Goal: Find specific page/section: Find specific page/section

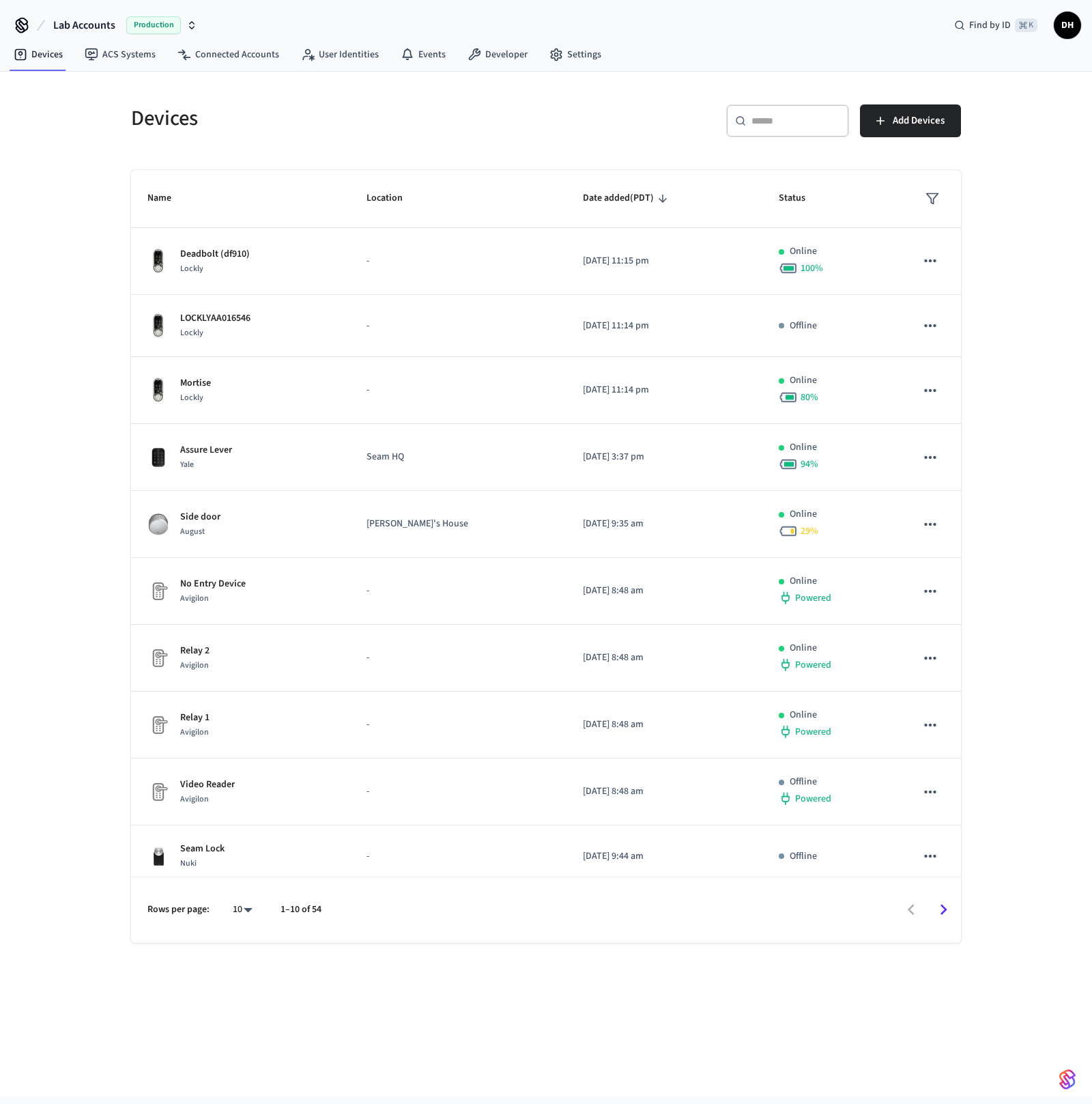
click at [161, 20] on span "Production" at bounding box center [154, 25] width 55 height 17
type input "****"
click at [72, 97] on div "StayFlexi Production Production" at bounding box center [110, 87] width 198 height 26
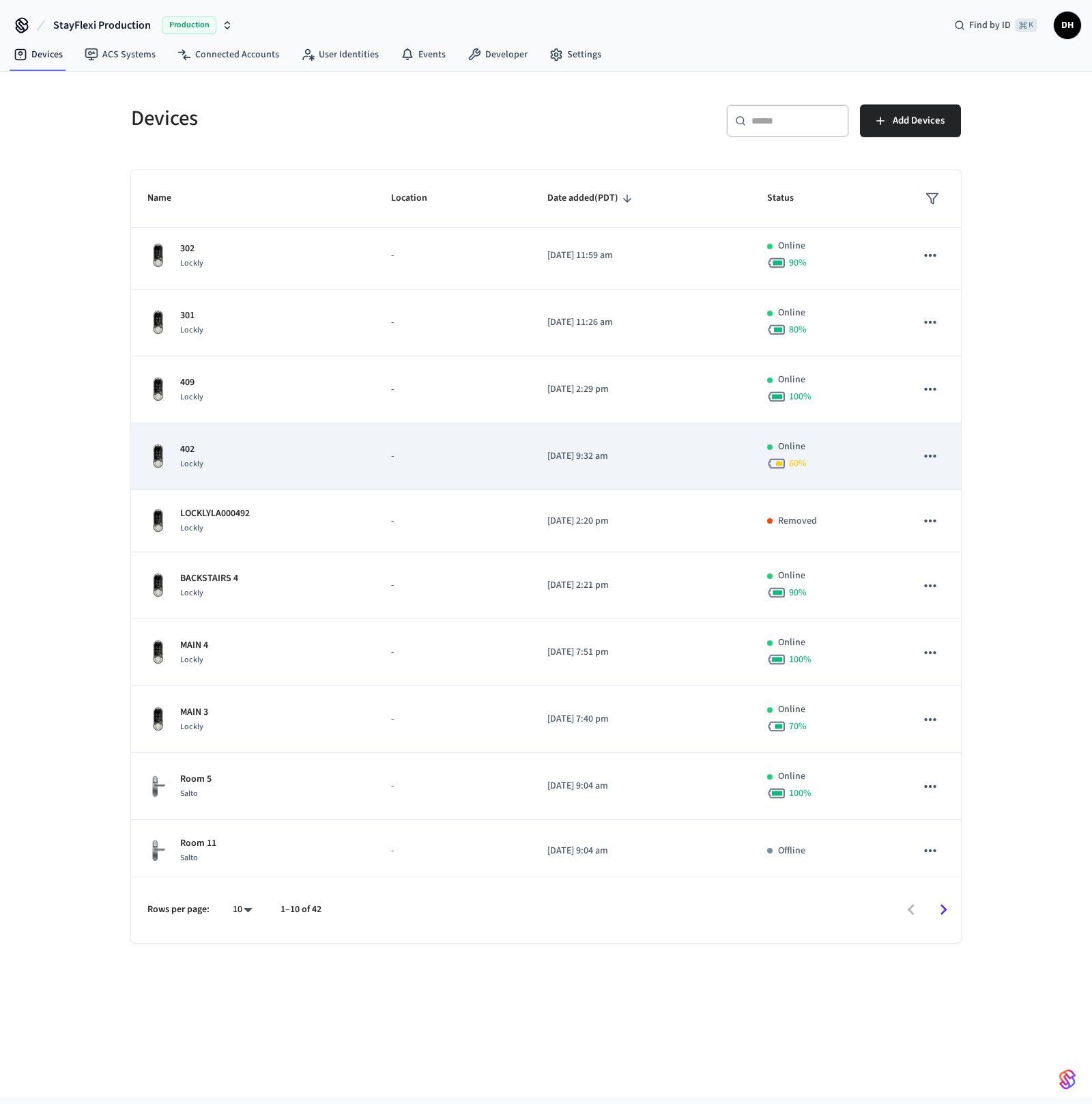
scroll to position [8, 0]
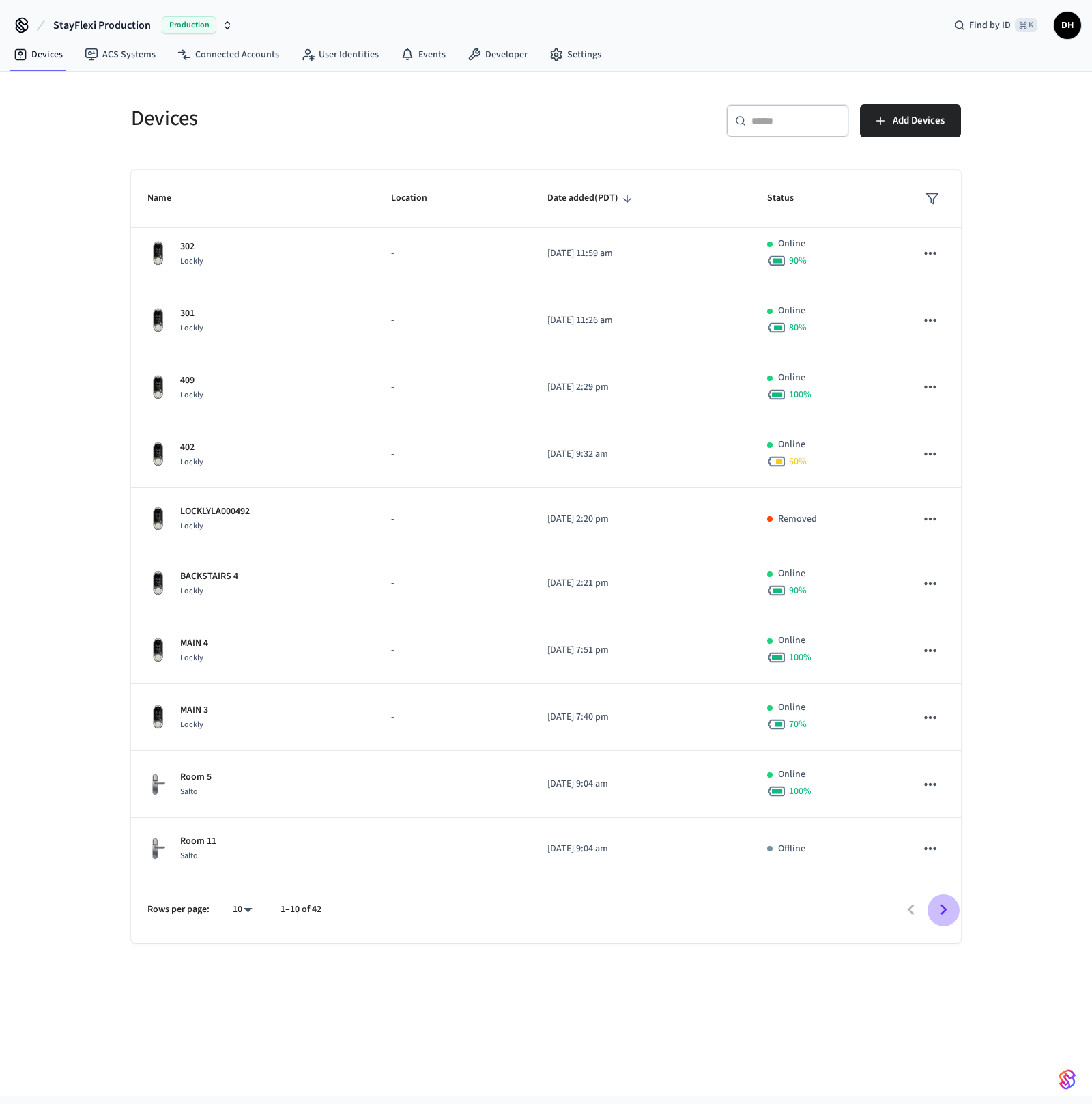
click at [942, 901] on icon "Go to next page" at bounding box center [944, 909] width 21 height 21
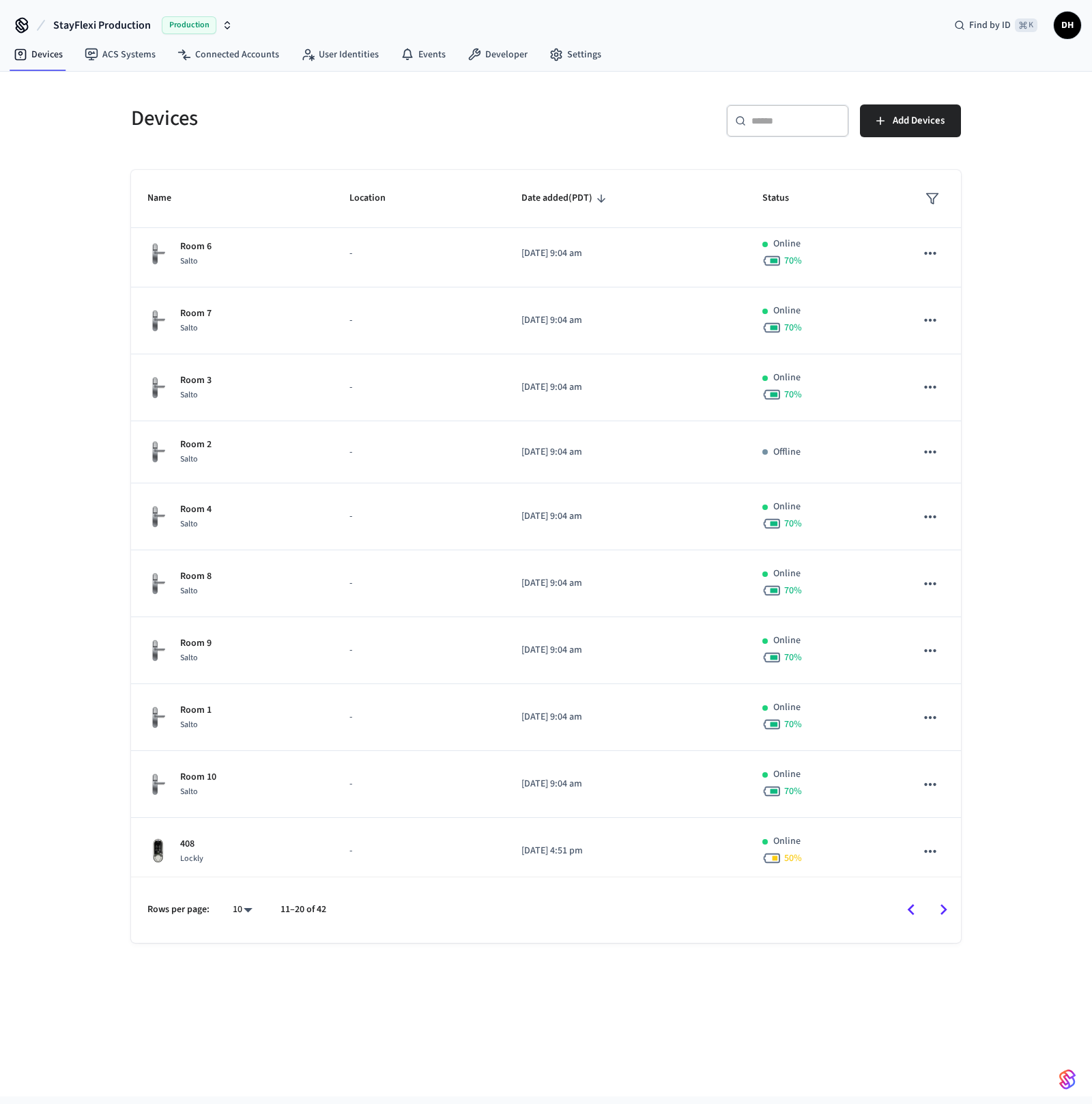
click at [942, 901] on icon "Go to next page" at bounding box center [944, 909] width 21 height 21
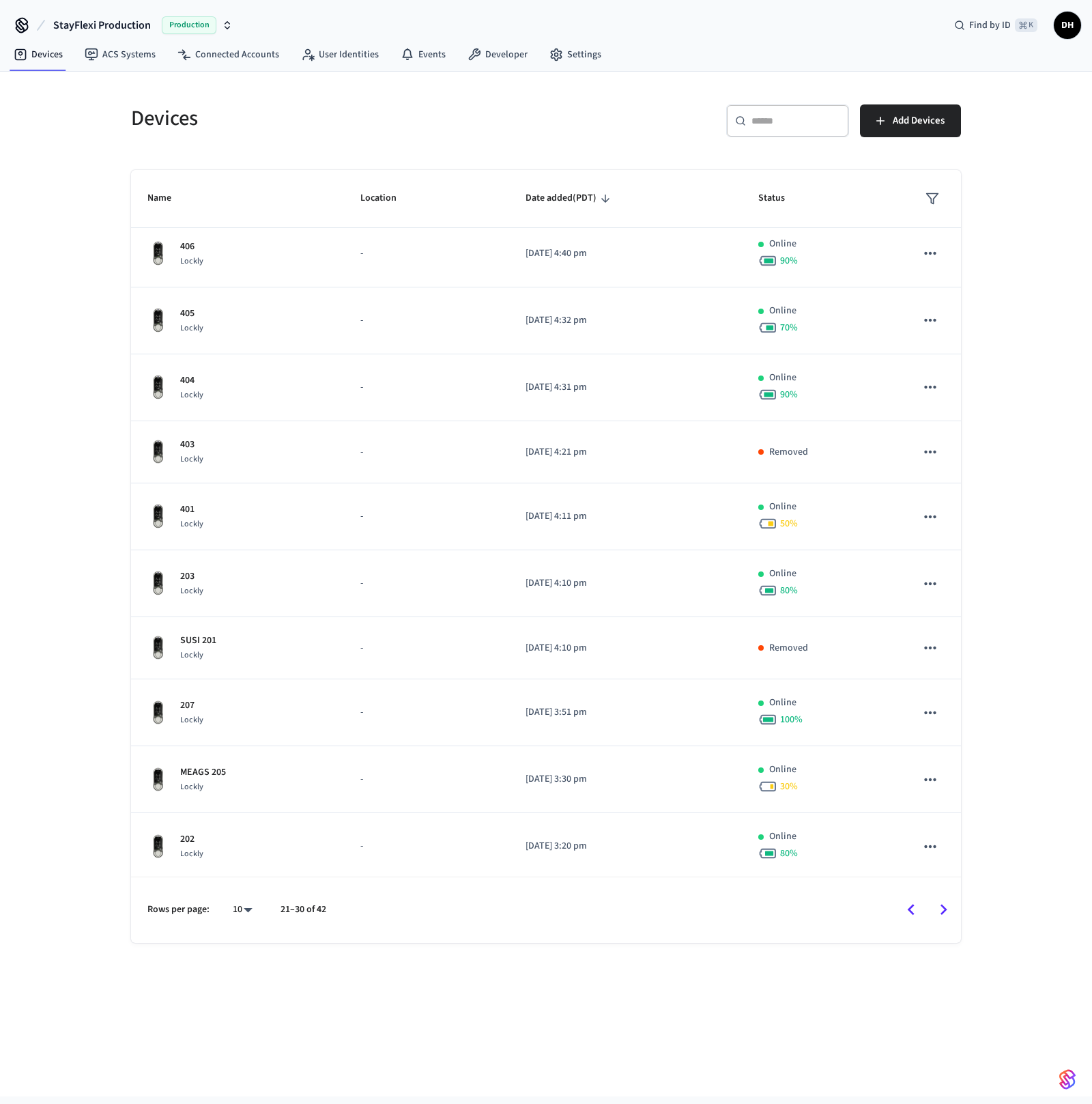
click at [942, 917] on icon "Go to next page" at bounding box center [944, 909] width 21 height 21
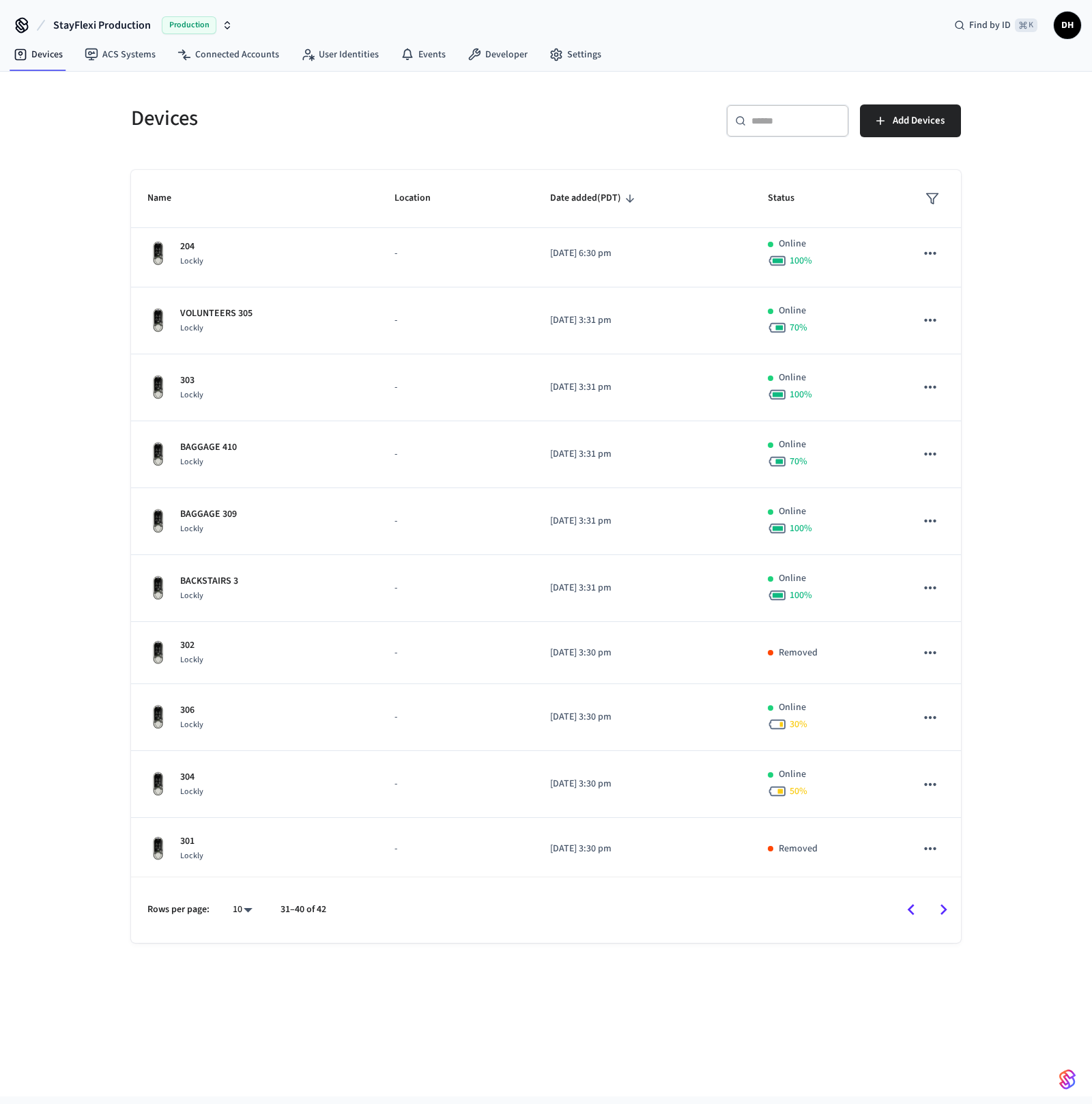
click at [942, 917] on icon "Go to next page" at bounding box center [944, 909] width 21 height 21
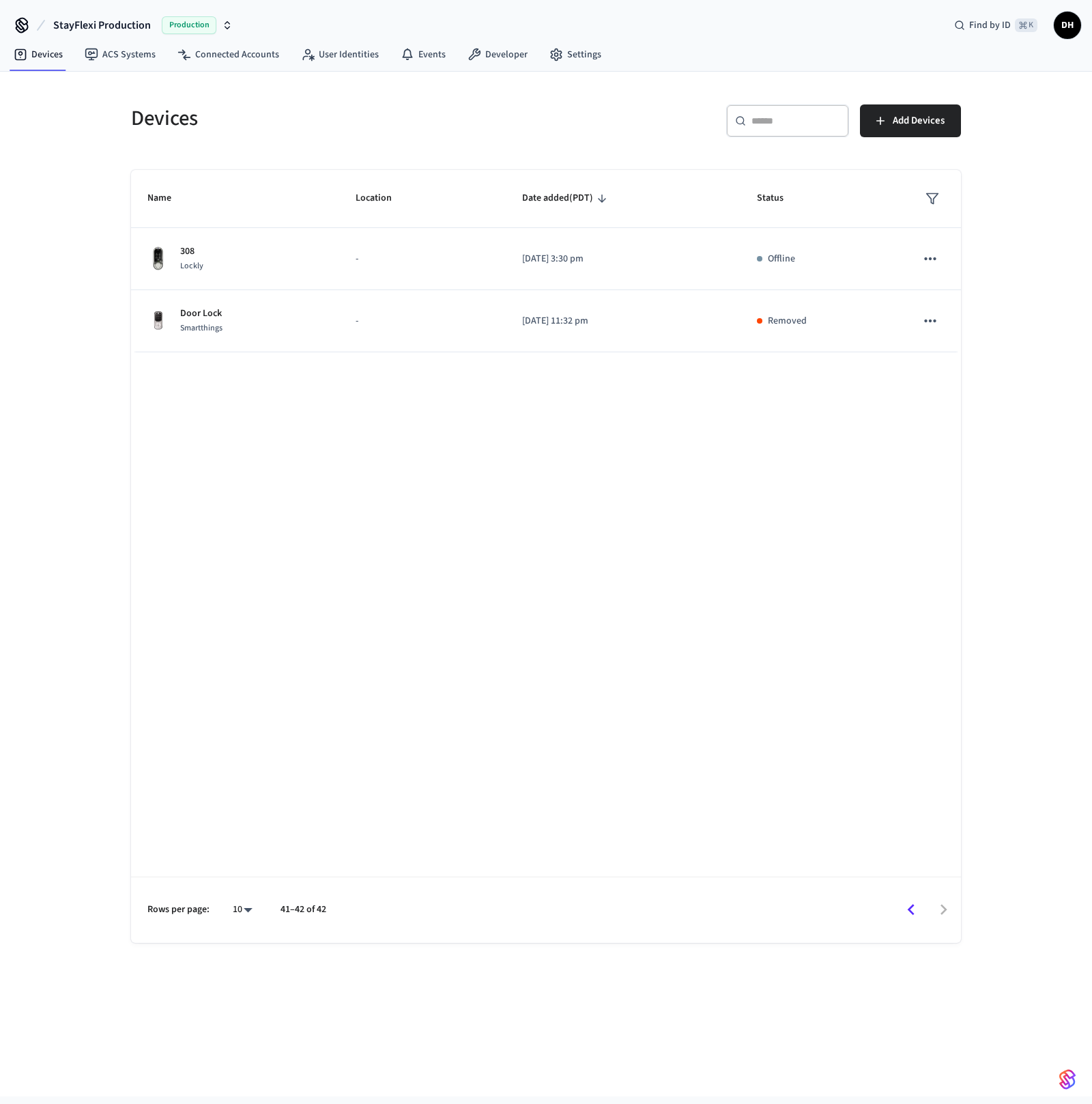
scroll to position [0, 0]
click at [913, 911] on icon "Go to previous page" at bounding box center [911, 909] width 21 height 21
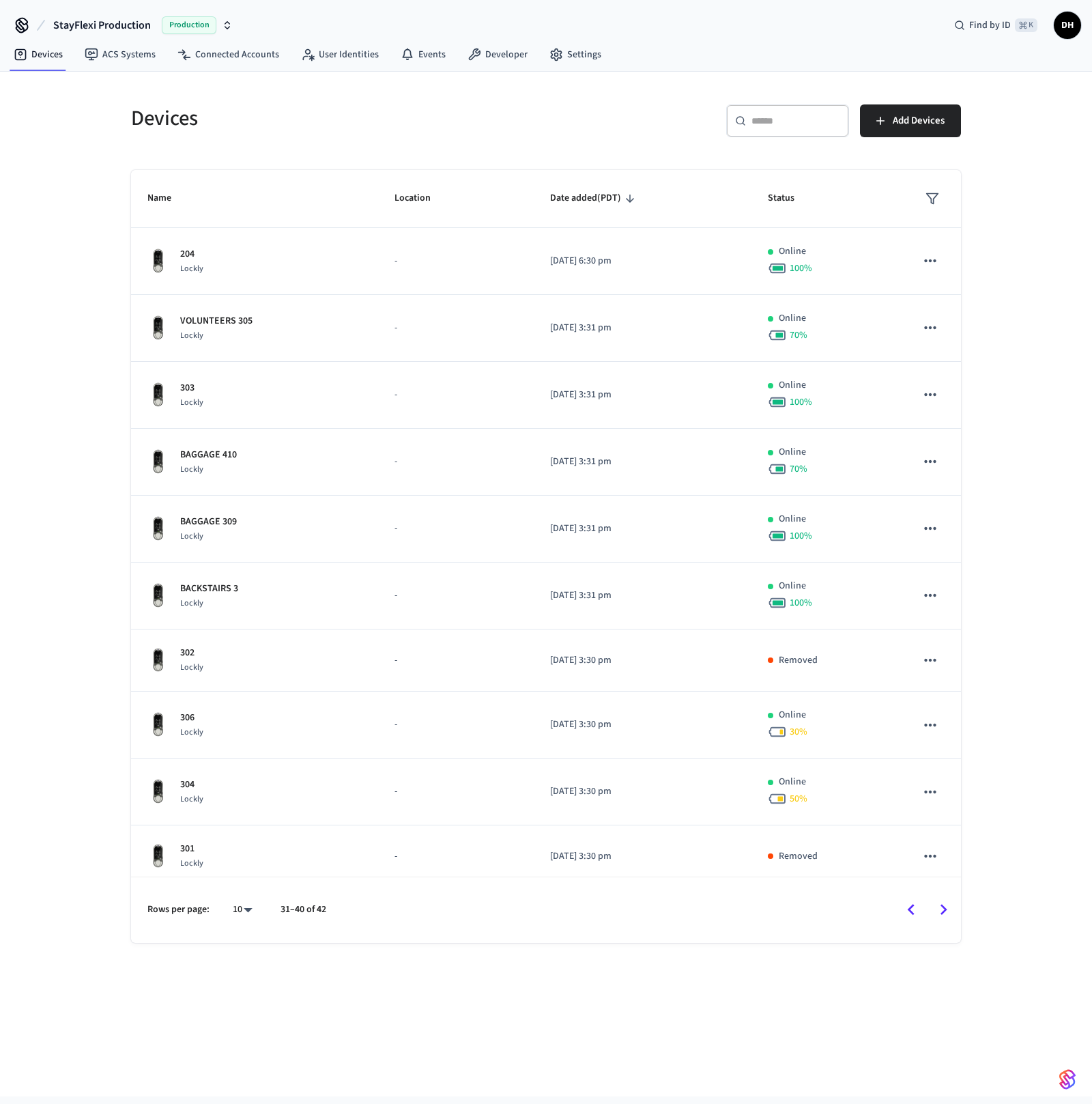
click at [913, 911] on icon "Go to previous page" at bounding box center [911, 909] width 21 height 21
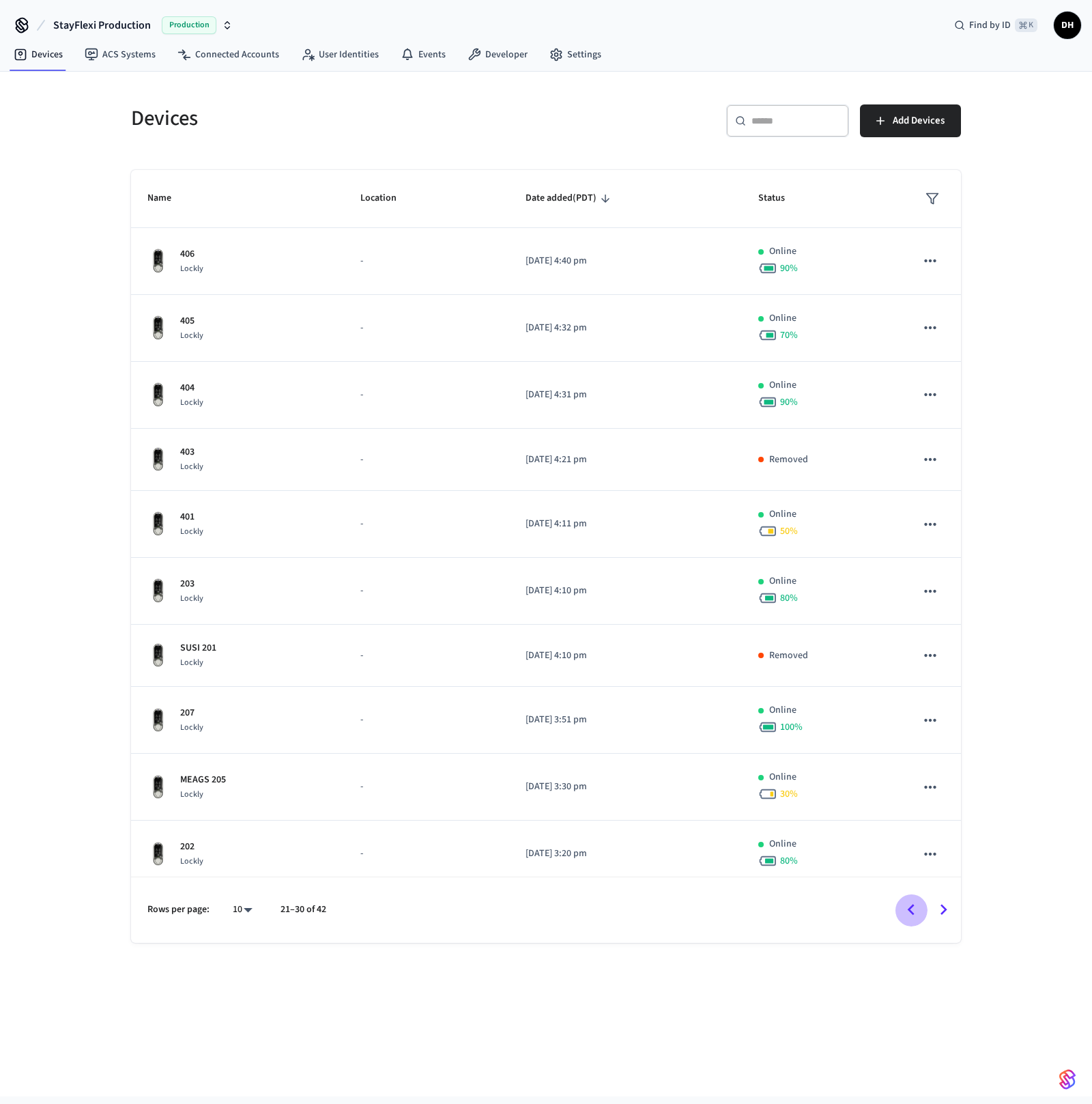
click at [913, 911] on icon "Go to previous page" at bounding box center [911, 909] width 21 height 21
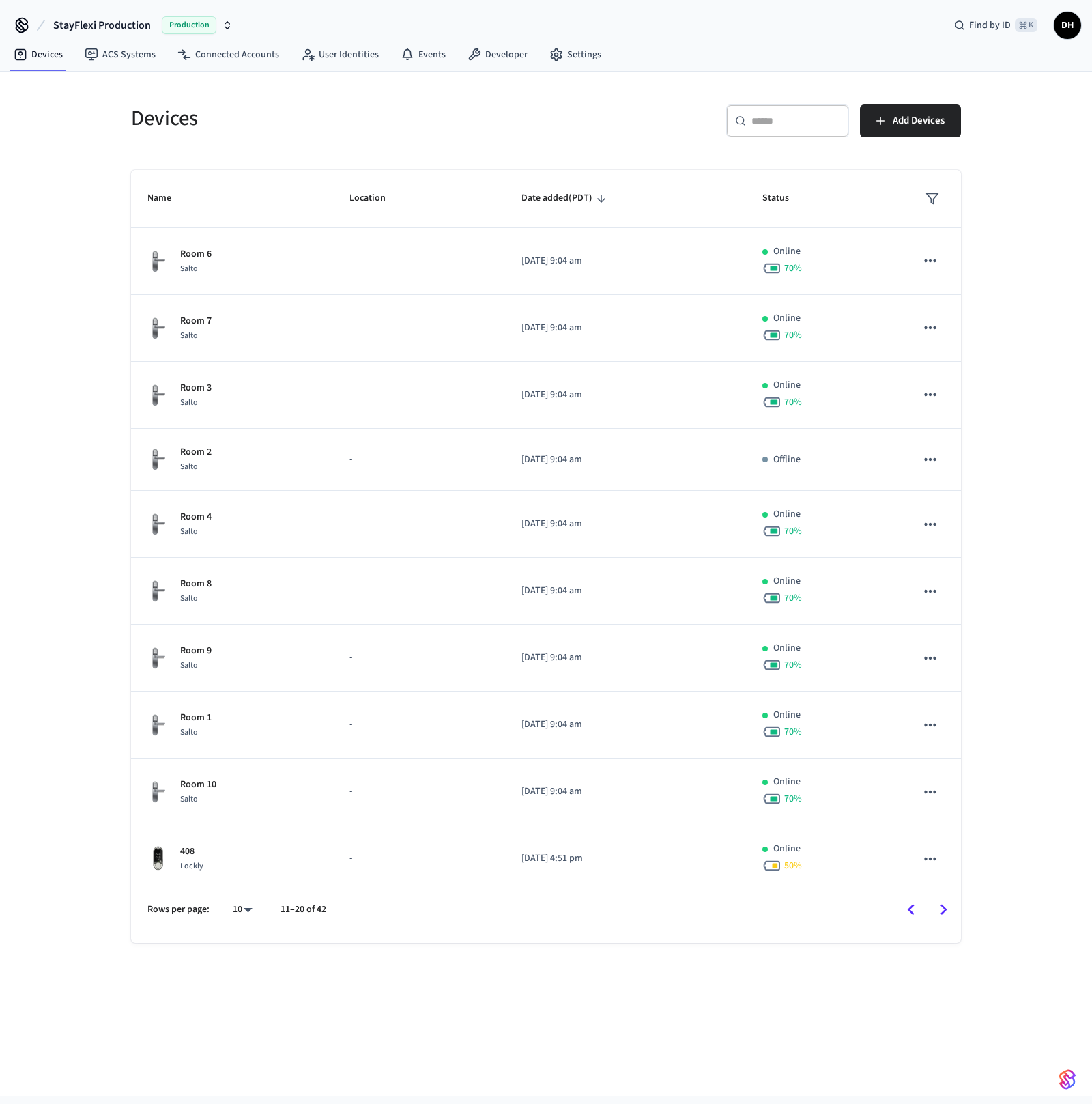
click at [913, 911] on icon "Go to previous page" at bounding box center [911, 909] width 21 height 21
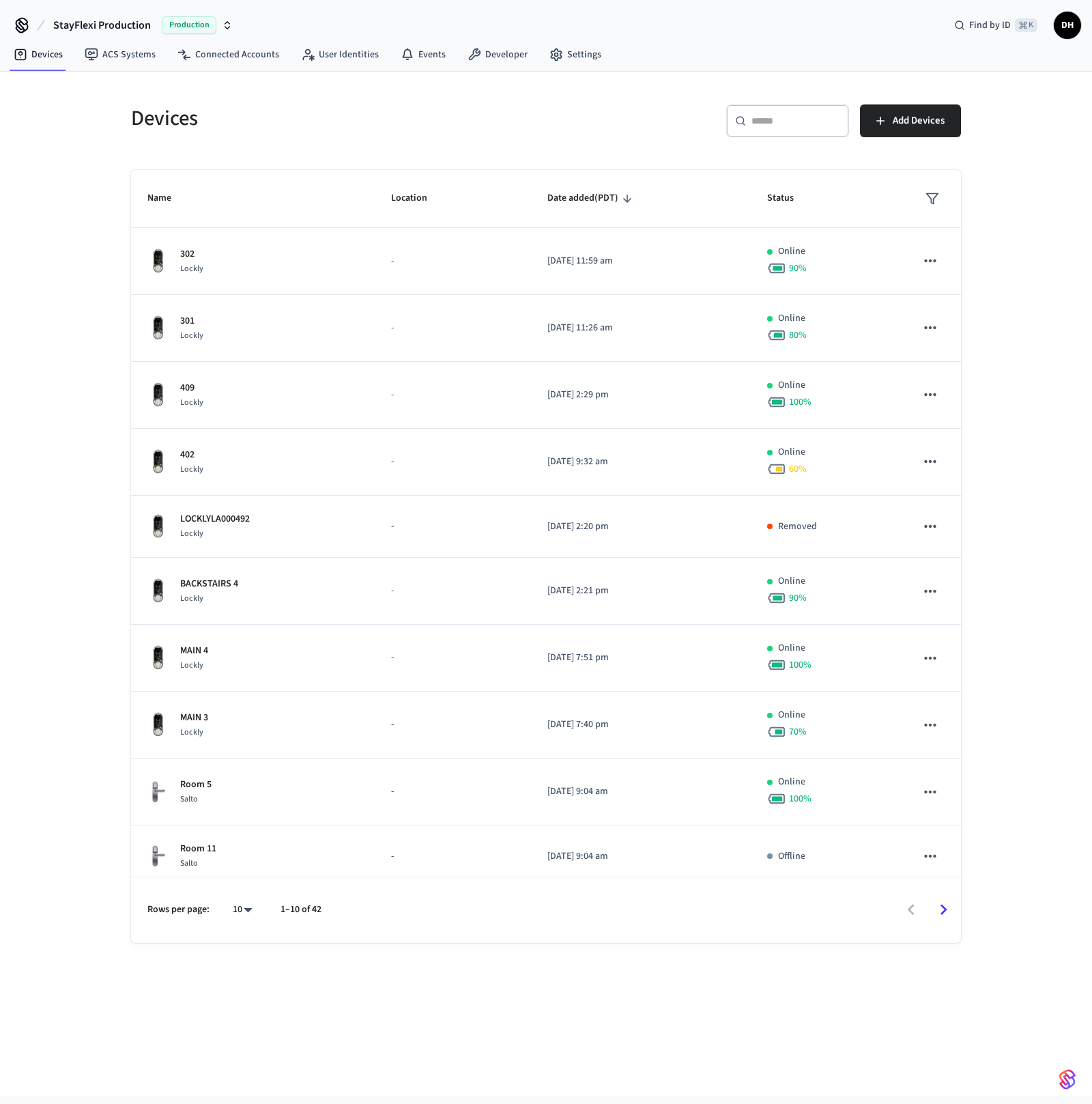
click at [913, 911] on div at bounding box center [648, 909] width 625 height 32
click at [30, 519] on div "Devices ​ ​ Add Devices Name Location Date added (PDT) Status 302 Lockly - [DAT…" at bounding box center [546, 584] width 1092 height 1025
